Goal: Navigation & Orientation: Find specific page/section

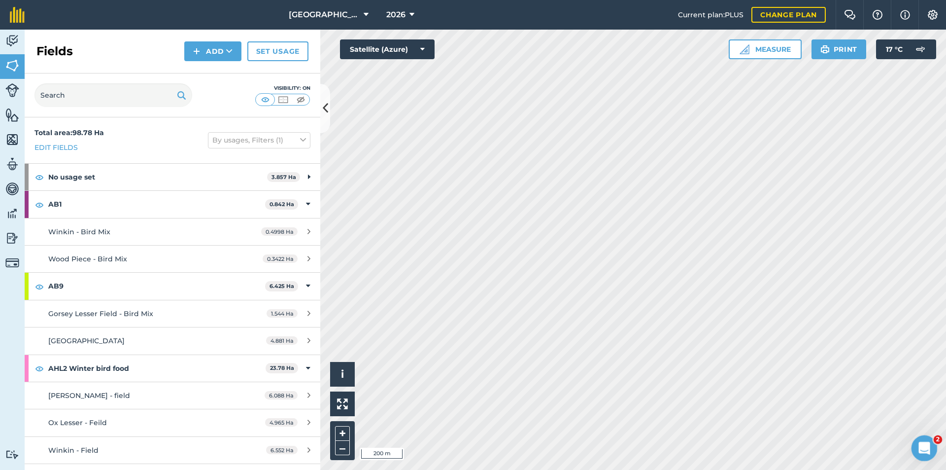
click at [914, 450] on div "Open Intercom Messenger" at bounding box center [923, 446] width 33 height 33
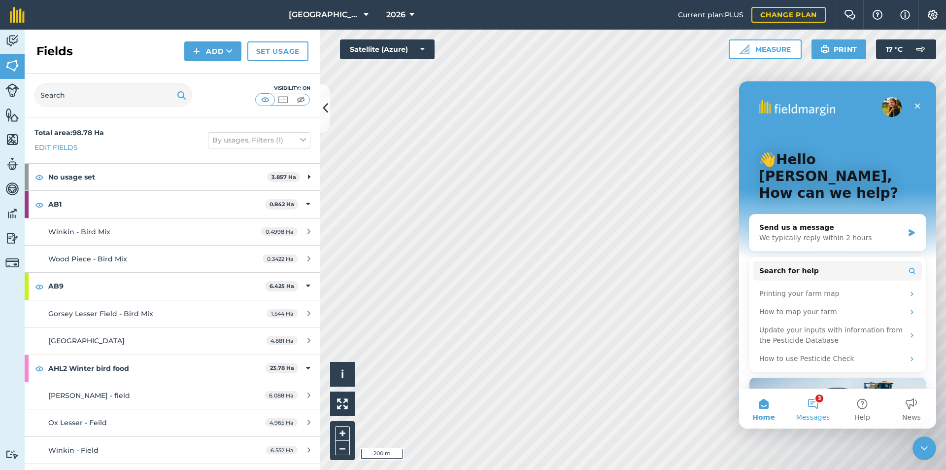
click at [824, 417] on span "Messages" at bounding box center [813, 416] width 34 height 7
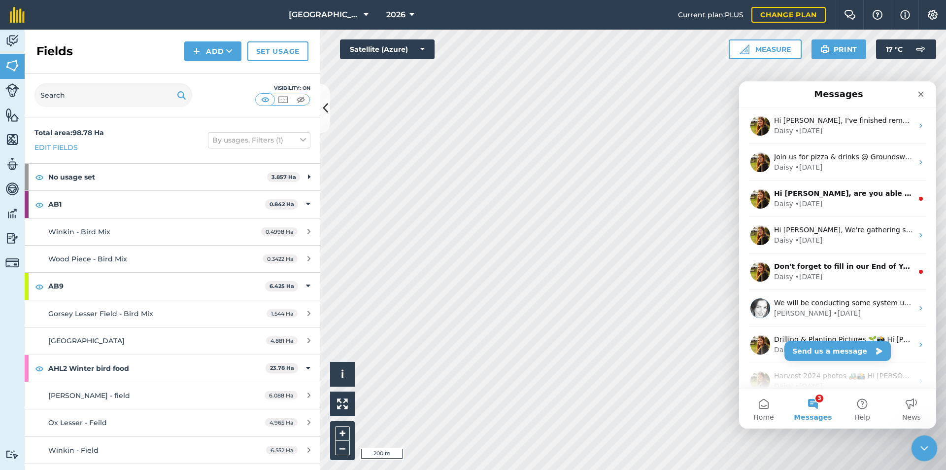
click at [914, 443] on div "Close Intercom Messenger" at bounding box center [923, 447] width 24 height 24
